Goal: Transaction & Acquisition: Purchase product/service

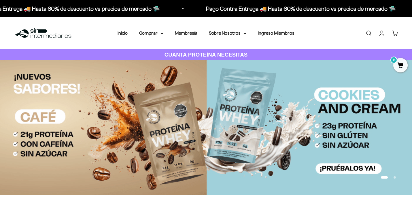
click at [366, 32] on link "Buscar" at bounding box center [369, 33] width 6 height 6
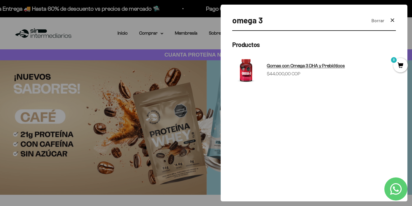
type input "omega 3"
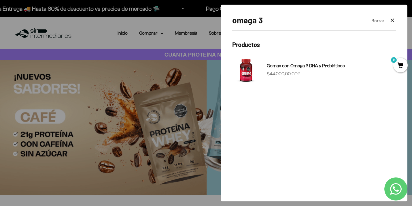
click at [335, 66] on span "Gomas con Omega 3 DHA y Prebióticos" at bounding box center [306, 65] width 78 height 5
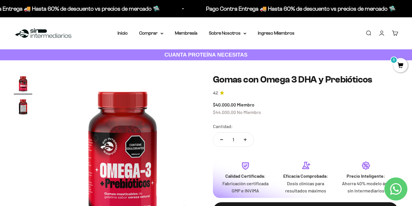
click at [382, 31] on link "Iniciar sesión" at bounding box center [382, 33] width 6 height 6
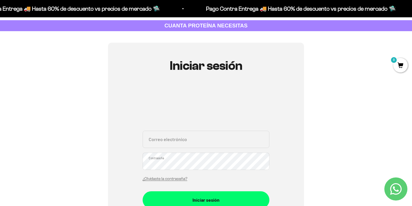
scroll to position [36, 0]
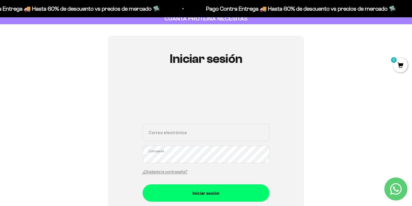
type input "davidvelas.cma@gmail.com"
click at [206, 192] on button "Iniciar sesión" at bounding box center [206, 192] width 127 height 17
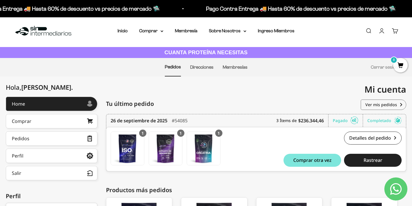
scroll to position [4, 0]
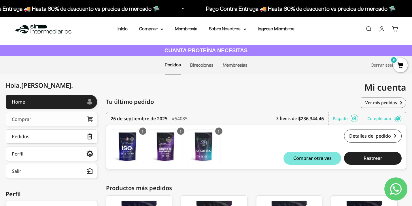
click at [55, 118] on link "Comprar" at bounding box center [52, 119] width 92 height 14
click at [368, 29] on link "Buscar" at bounding box center [369, 29] width 6 height 6
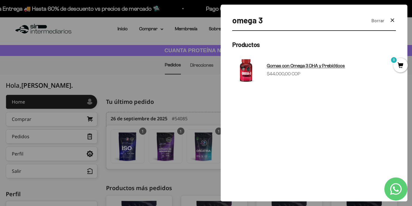
type input "omega 3"
click at [328, 66] on span "Gomas con Omega 3 DHA y Prebióticos" at bounding box center [306, 65] width 78 height 5
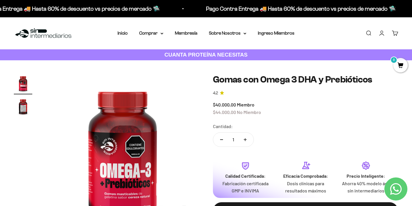
click at [382, 32] on link "Cuenta" at bounding box center [382, 33] width 6 height 6
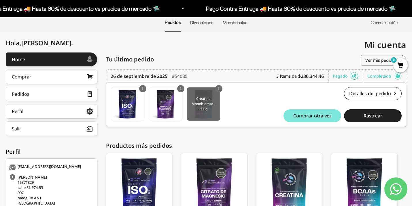
scroll to position [43, 0]
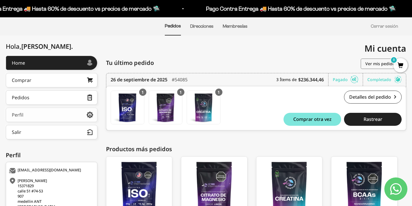
click at [34, 119] on link "Perfil" at bounding box center [52, 115] width 92 height 14
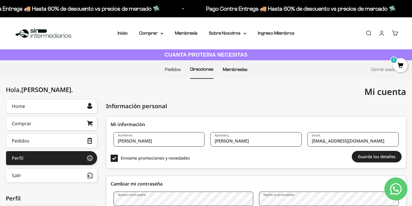
click at [237, 71] on link "Membresías" at bounding box center [235, 69] width 25 height 5
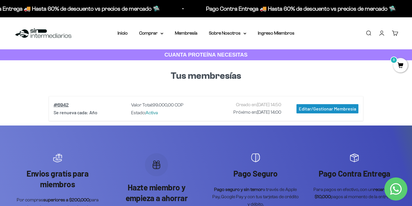
click at [367, 33] on link "Buscar" at bounding box center [369, 33] width 6 height 6
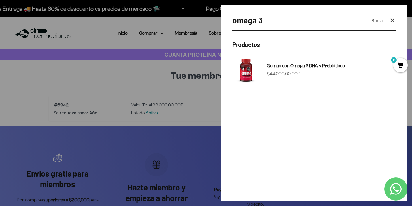
type input "omega 3"
click at [254, 72] on img at bounding box center [246, 70] width 28 height 28
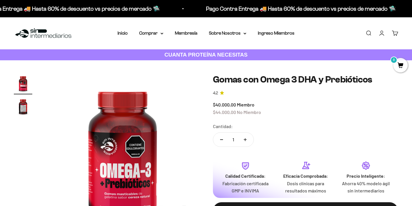
click at [252, 112] on span "No Miembro" at bounding box center [249, 111] width 24 height 5
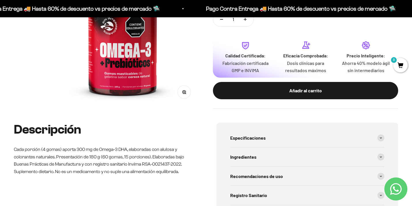
scroll to position [121, 0]
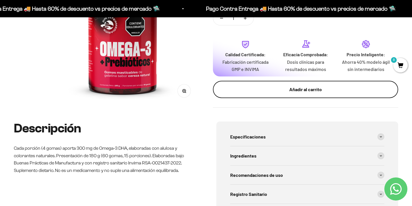
click at [249, 90] on div "Añadir al carrito" at bounding box center [306, 89] width 162 height 7
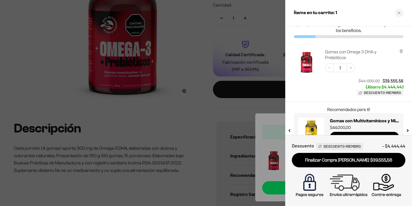
scroll to position [32, 0]
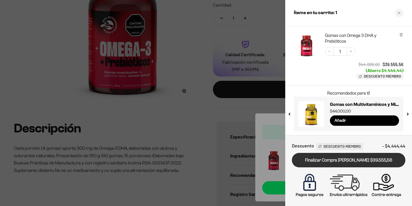
click at [333, 162] on link "Finalizar Compra Segura $39.555,56" at bounding box center [349, 160] width 114 height 15
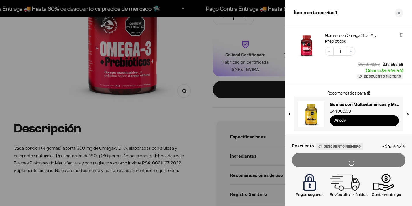
click at [333, 161] on div "Finalizar Compra Segura $39.555,56" at bounding box center [349, 160] width 114 height 15
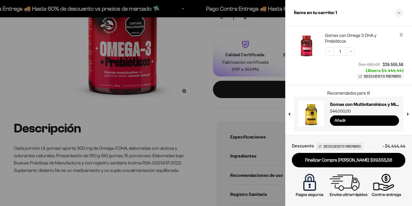
click at [348, 118] on input "Añadir" at bounding box center [364, 120] width 69 height 10
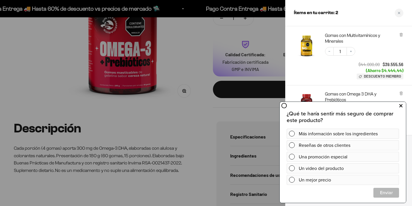
click at [403, 105] on button at bounding box center [401, 105] width 10 height 9
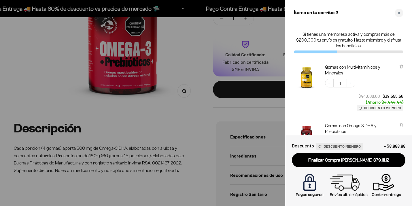
scroll to position [0, 0]
click at [208, 103] on div at bounding box center [206, 103] width 412 height 206
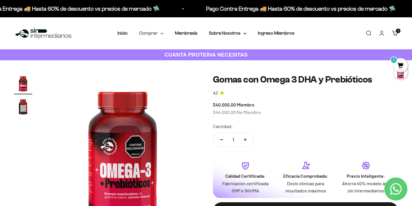
click at [153, 33] on summary "Comprar" at bounding box center [151, 32] width 24 height 7
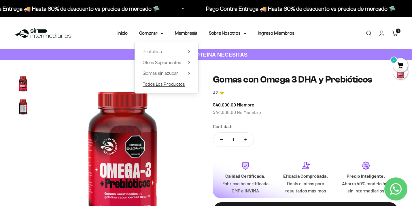
click at [162, 85] on span "Todos Los Productos" at bounding box center [164, 84] width 42 height 5
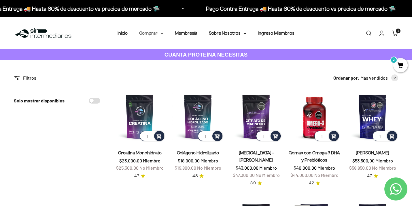
click at [159, 36] on summary "Comprar" at bounding box center [151, 32] width 24 height 7
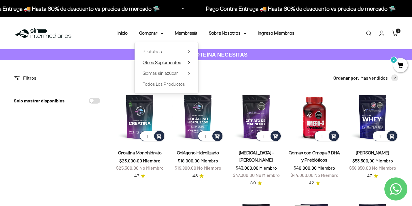
click at [168, 64] on span "Otros Suplementos" at bounding box center [162, 62] width 39 height 5
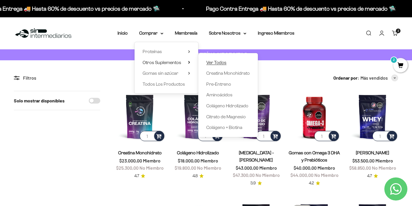
click at [209, 63] on span "Ver Todos" at bounding box center [217, 62] width 20 height 5
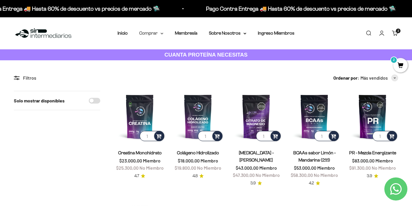
click at [161, 33] on icon at bounding box center [162, 33] width 2 height 1
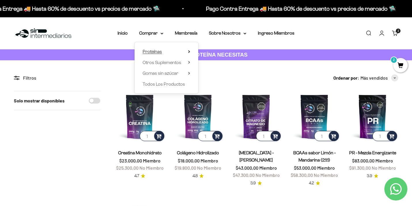
click at [158, 51] on span "Proteínas" at bounding box center [152, 51] width 19 height 5
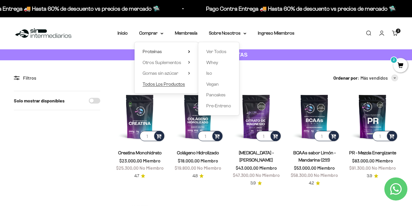
click at [170, 85] on span "Todos Los Productos" at bounding box center [164, 84] width 42 height 5
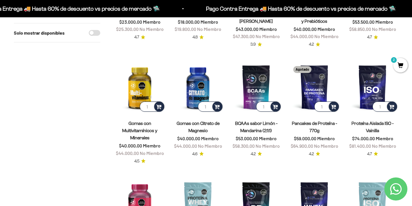
scroll to position [141, 0]
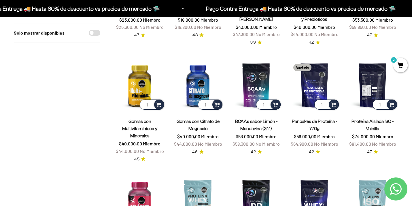
click at [374, 81] on img at bounding box center [372, 84] width 51 height 51
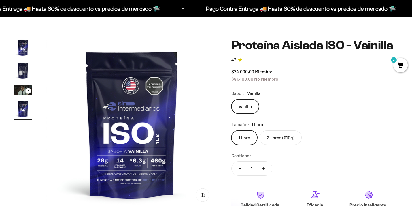
scroll to position [36, 0]
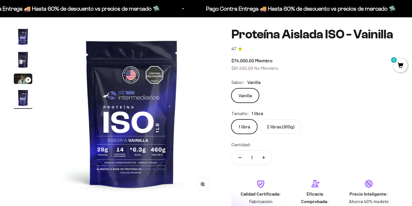
click at [279, 134] on label "2 libras (910g)" at bounding box center [281, 126] width 42 height 14
click at [232, 119] on input "2 libras (910g)" at bounding box center [231, 119] width 0 height 0
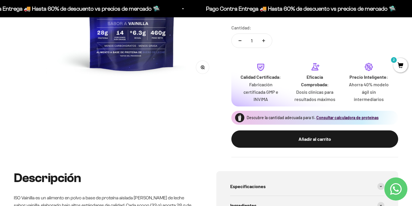
scroll to position [155, 0]
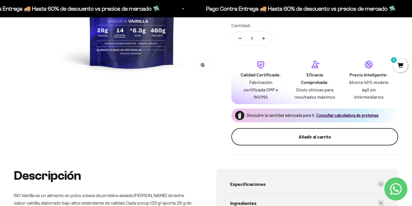
click at [338, 140] on div "Añadir al carrito" at bounding box center [315, 136] width 144 height 7
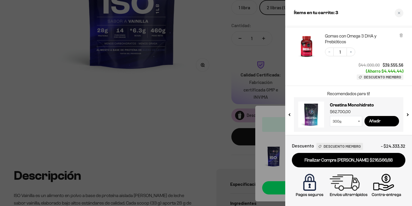
scroll to position [145, 0]
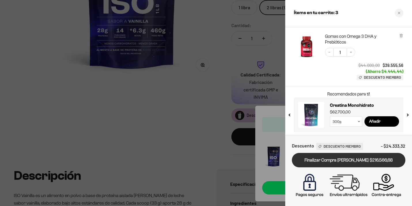
click at [350, 159] on link "Finalizar Compra [PERSON_NAME] $216.566,68" at bounding box center [349, 160] width 114 height 15
